Goal: Information Seeking & Learning: Learn about a topic

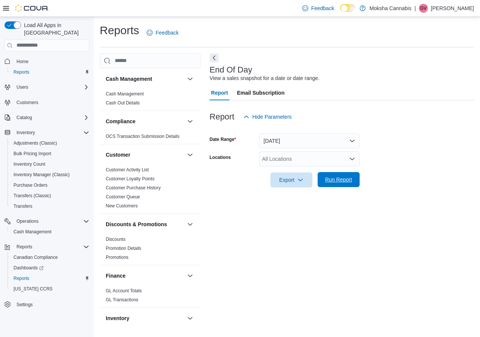
click at [347, 178] on span "Run Report" at bounding box center [338, 180] width 27 height 8
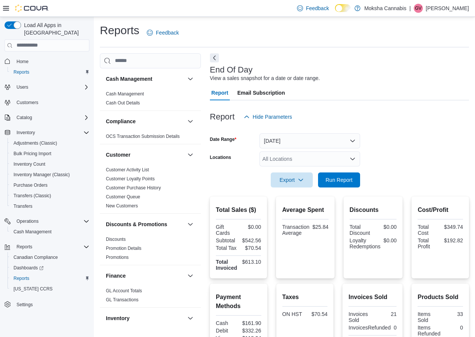
scroll to position [142, 0]
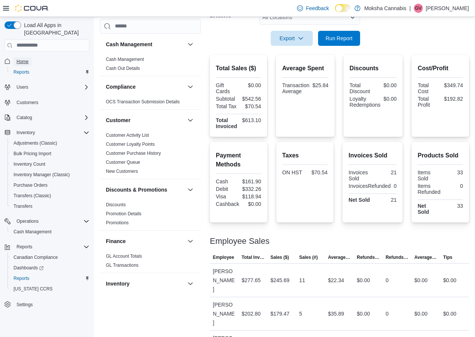
click at [26, 57] on span "Home" at bounding box center [23, 61] width 12 height 9
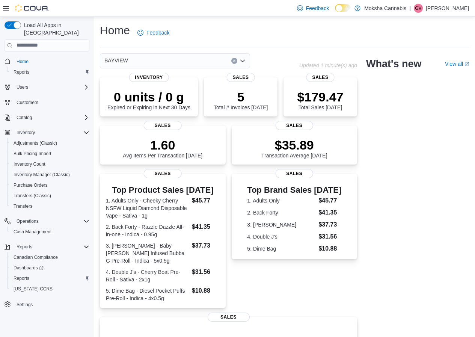
click at [145, 62] on div "BAYVIEW" at bounding box center [175, 60] width 150 height 15
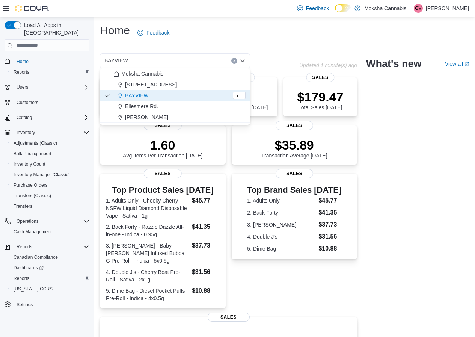
click at [141, 109] on span "Ellesmere Rd." at bounding box center [141, 106] width 33 height 8
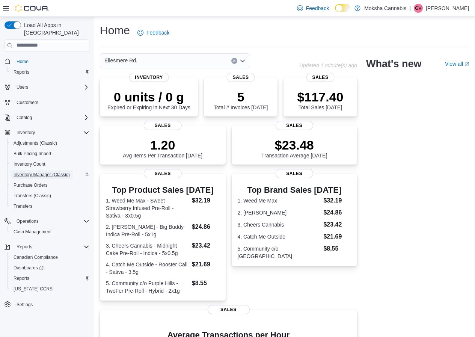
click at [34, 172] on span "Inventory Manager (Classic)" at bounding box center [42, 175] width 56 height 6
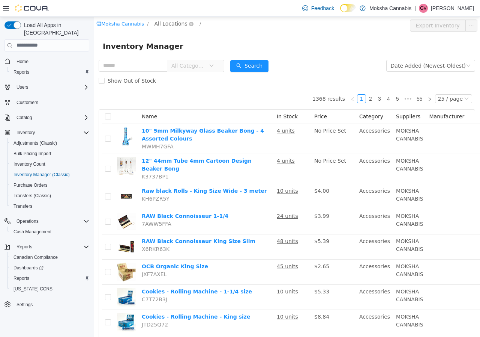
click at [161, 22] on span "All Locations" at bounding box center [170, 23] width 33 height 8
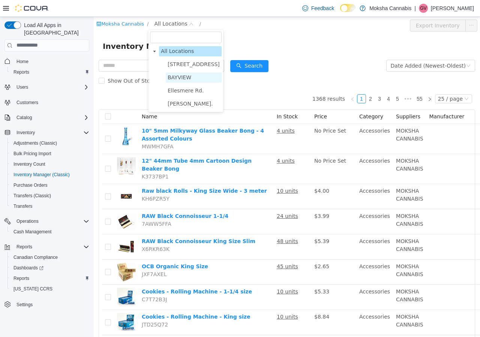
click at [175, 80] on span "BAYVIEW" at bounding box center [180, 77] width 24 height 6
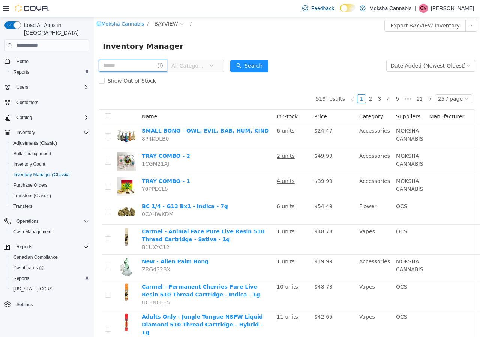
click at [132, 67] on input "text" at bounding box center [133, 65] width 69 height 12
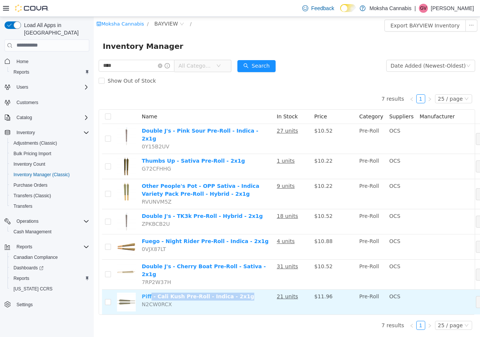
drag, startPoint x: 235, startPoint y: 288, endPoint x: 149, endPoint y: 288, distance: 85.6
click at [149, 289] on td "Piff - Cali Kush Pre-Roll - Indica - 2x1g N2CW0RCX" at bounding box center [206, 301] width 135 height 25
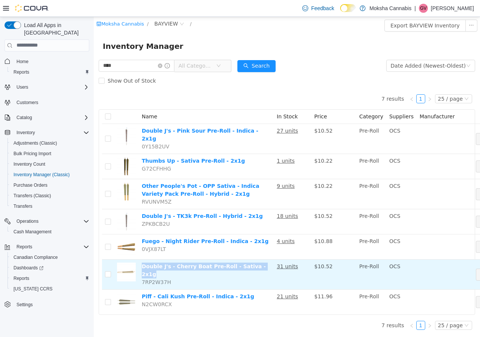
drag, startPoint x: 257, startPoint y: 261, endPoint x: 140, endPoint y: 260, distance: 117.9
click at [140, 260] on td "Double J's - Cherry Boat Pre-Roll - Sativa - 2x1g 7RP2W37H" at bounding box center [206, 274] width 135 height 30
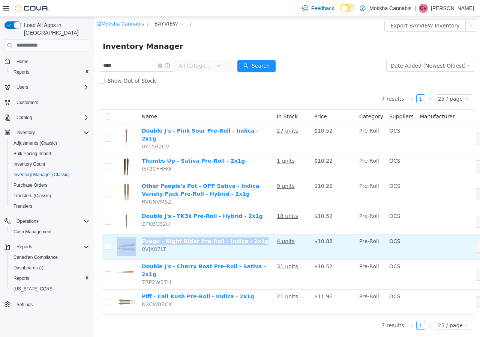
drag, startPoint x: 247, startPoint y: 238, endPoint x: 139, endPoint y: 235, distance: 108.1
click at [139, 235] on tr "Fuego - Night Rider Pre-Roll - Indica - 2x1g 0VJX87LT 4 units $10.88 Pre-Roll O…" at bounding box center [315, 246] width 426 height 25
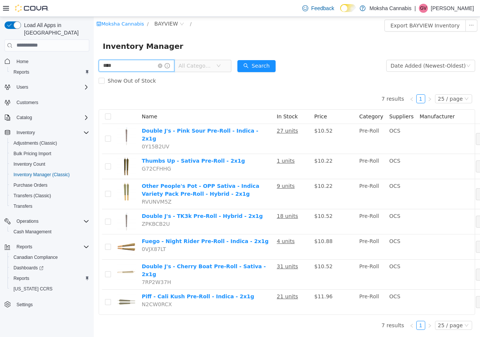
drag, startPoint x: 111, startPoint y: 65, endPoint x: 66, endPoint y: 59, distance: 46.2
click at [94, 59] on html "Moksha Cannabis / BAYVIEW / Export BAYVIEW Inventory Inventory Manager **** All…" at bounding box center [287, 177] width 387 height 320
click at [261, 69] on button "Search" at bounding box center [257, 66] width 38 height 12
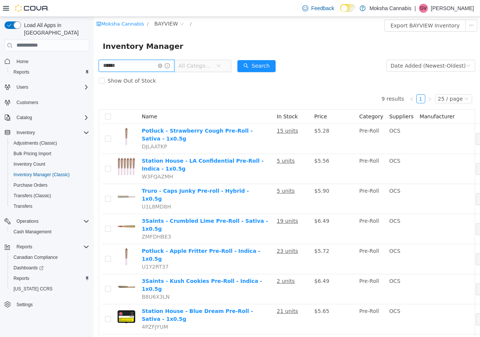
click at [94, 50] on html "Moksha Cannabis / BAYVIEW / Export BAYVIEW Inventory Inventory Manager ****** A…" at bounding box center [287, 177] width 387 height 320
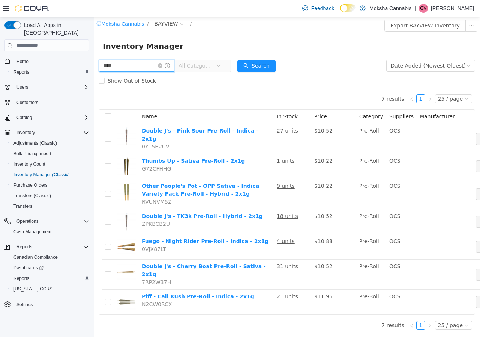
drag, startPoint x: 127, startPoint y: 66, endPoint x: 182, endPoint y: 73, distance: 54.9
click at [94, 56] on html "Moksha Cannabis / BAYVIEW / Export BAYVIEW Inventory Inventory Manager **** All…" at bounding box center [287, 177] width 387 height 320
type input "**********"
click at [271, 71] on button "Search" at bounding box center [257, 66] width 38 height 12
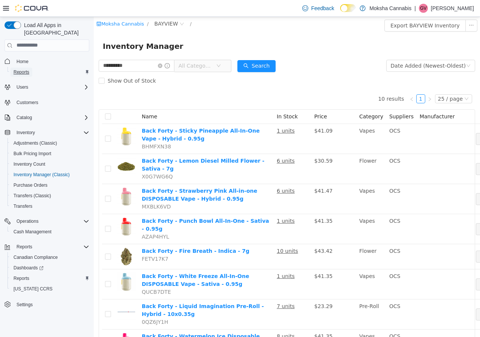
click at [19, 69] on span "Reports" at bounding box center [22, 72] width 16 height 6
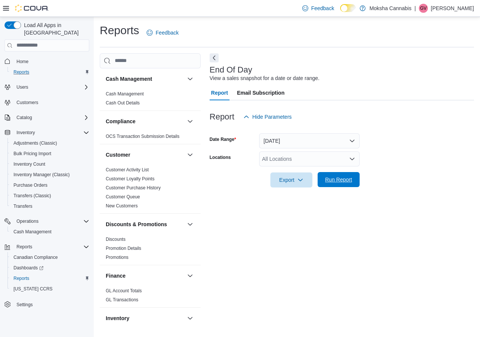
click at [336, 181] on span "Run Report" at bounding box center [338, 180] width 27 height 8
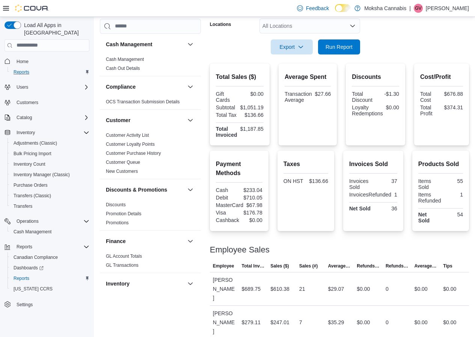
scroll to position [59, 0]
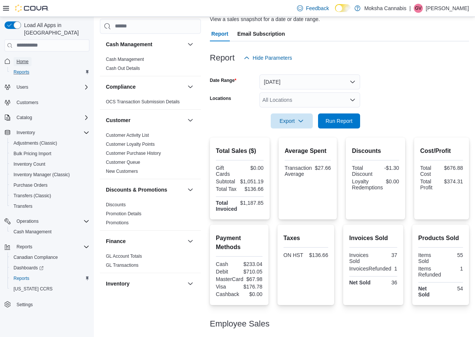
click at [27, 59] on span "Home" at bounding box center [23, 62] width 12 height 6
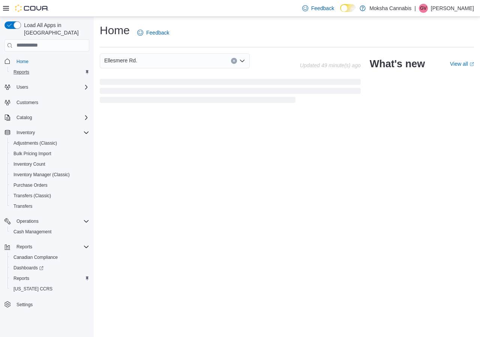
click at [137, 59] on div "Ellesmere Rd." at bounding box center [175, 60] width 150 height 15
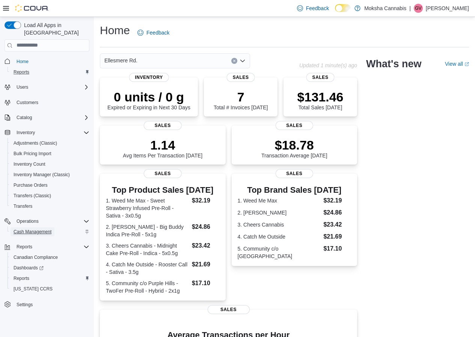
click at [36, 229] on span "Cash Management" at bounding box center [33, 232] width 38 height 6
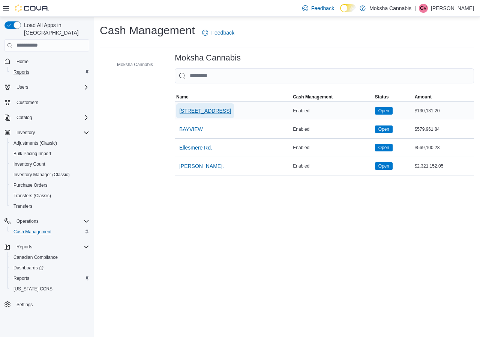
click at [209, 110] on span "[STREET_ADDRESS]" at bounding box center [205, 111] width 52 height 8
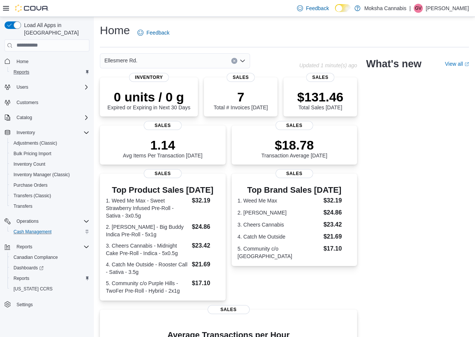
click at [176, 63] on div "Ellesmere Rd." at bounding box center [175, 60] width 150 height 15
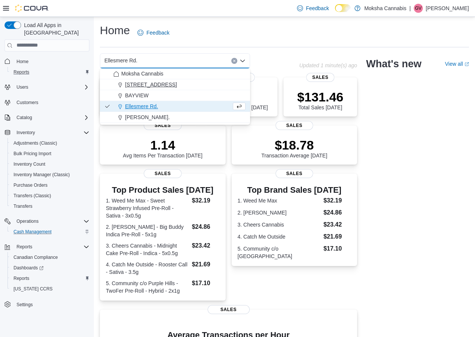
click at [153, 82] on span "[STREET_ADDRESS]" at bounding box center [151, 85] width 52 height 8
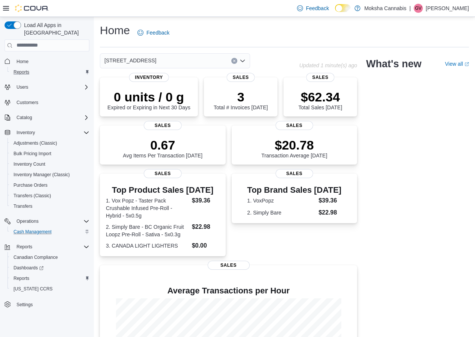
click at [184, 63] on div "2525-A Pharmacy Ave Combo box. Selected. [STREET_ADDRESS] Press Backspace to de…" at bounding box center [175, 60] width 150 height 15
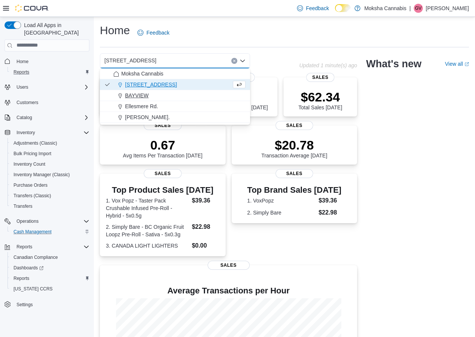
click at [142, 96] on span "BAYVIEW" at bounding box center [137, 96] width 24 height 8
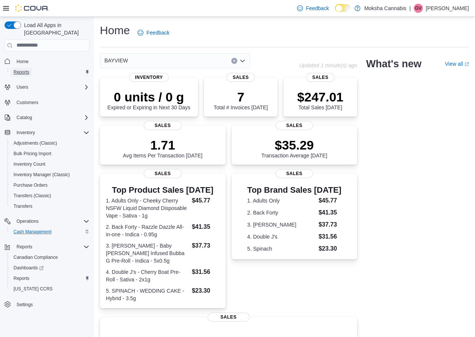
click at [28, 69] on span "Reports" at bounding box center [22, 72] width 16 height 6
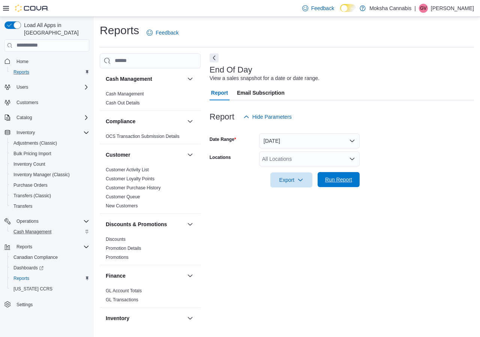
click at [350, 181] on span "Run Report" at bounding box center [338, 180] width 27 height 8
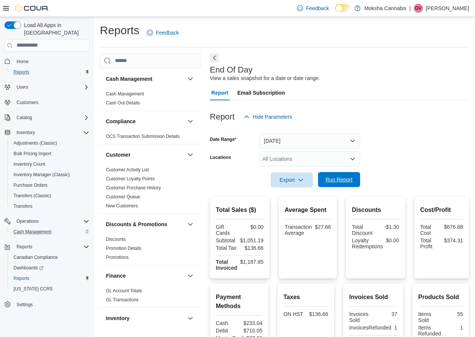
click at [345, 173] on span "Run Report" at bounding box center [338, 179] width 33 height 15
click at [339, 178] on span "Run Report" at bounding box center [338, 180] width 27 height 8
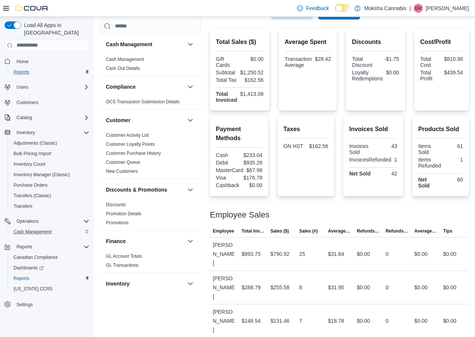
scroll to position [172, 0]
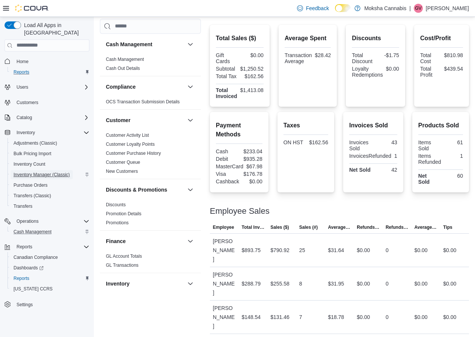
click at [44, 172] on span "Inventory Manager (Classic)" at bounding box center [42, 175] width 56 height 6
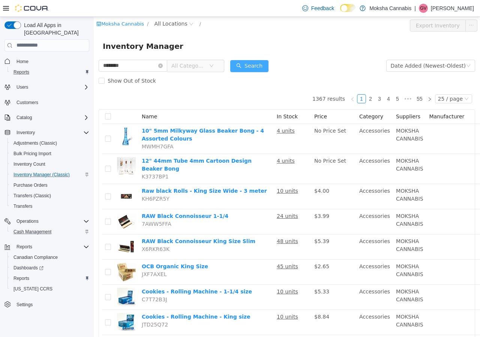
click at [252, 64] on button "Search" at bounding box center [249, 66] width 38 height 12
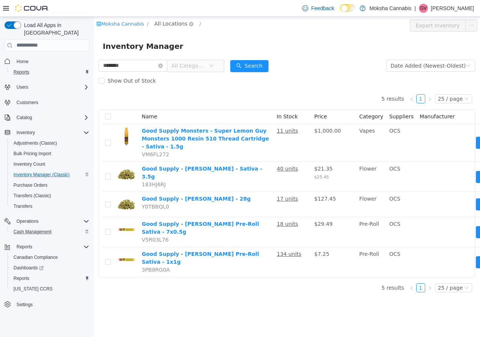
click at [169, 24] on span "All Locations" at bounding box center [170, 23] width 33 height 8
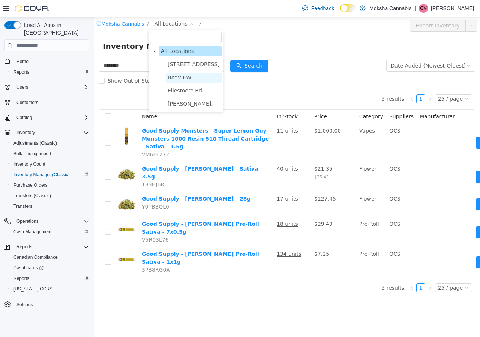
click at [186, 80] on span "BAYVIEW" at bounding box center [180, 77] width 24 height 6
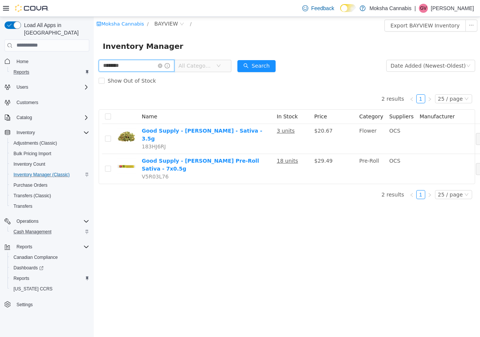
drag, startPoint x: 140, startPoint y: 69, endPoint x: 143, endPoint y: 73, distance: 5.3
click at [94, 56] on html "Moksha Cannabis / BAYVIEW / Export BAYVIEW Inventory Inventory Manager ********…" at bounding box center [287, 177] width 387 height 320
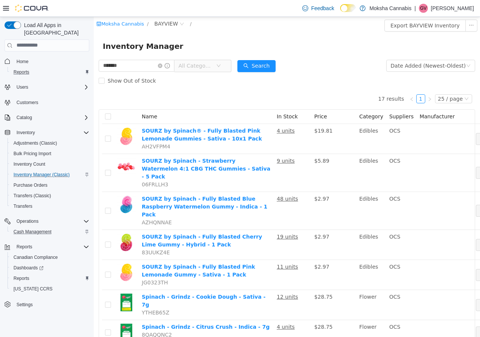
click at [206, 61] on span "All Categories" at bounding box center [198, 65] width 38 height 11
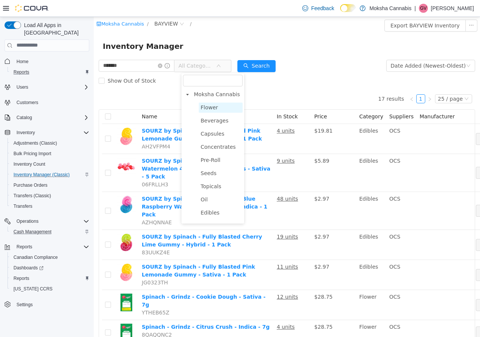
click at [204, 109] on span "Flower" at bounding box center [209, 107] width 17 height 6
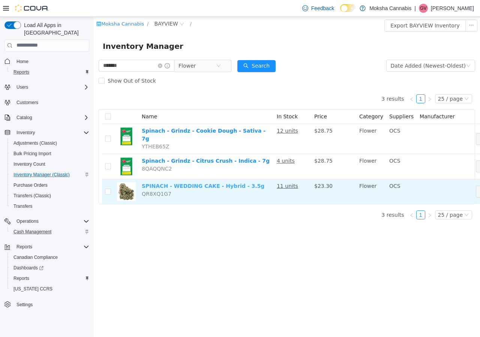
click at [192, 182] on link "SPINACH - WEDDING CAKE - Hybrid - 3.5g" at bounding box center [203, 185] width 123 height 6
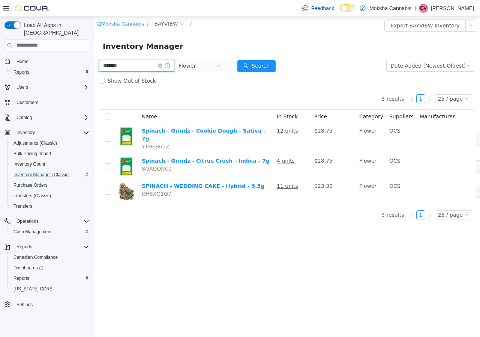
drag, startPoint x: 125, startPoint y: 66, endPoint x: 157, endPoint y: 77, distance: 34.3
click at [94, 60] on html "Moksha Cannabis / BAYVIEW / Export BAYVIEW Inventory Inventory Manager ******* …" at bounding box center [287, 177] width 387 height 320
type input "*********"
click at [265, 64] on button "Search" at bounding box center [257, 66] width 38 height 12
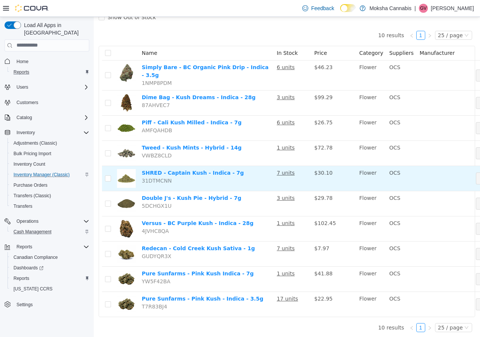
scroll to position [66, 0]
